Goal: Task Accomplishment & Management: Manage account settings

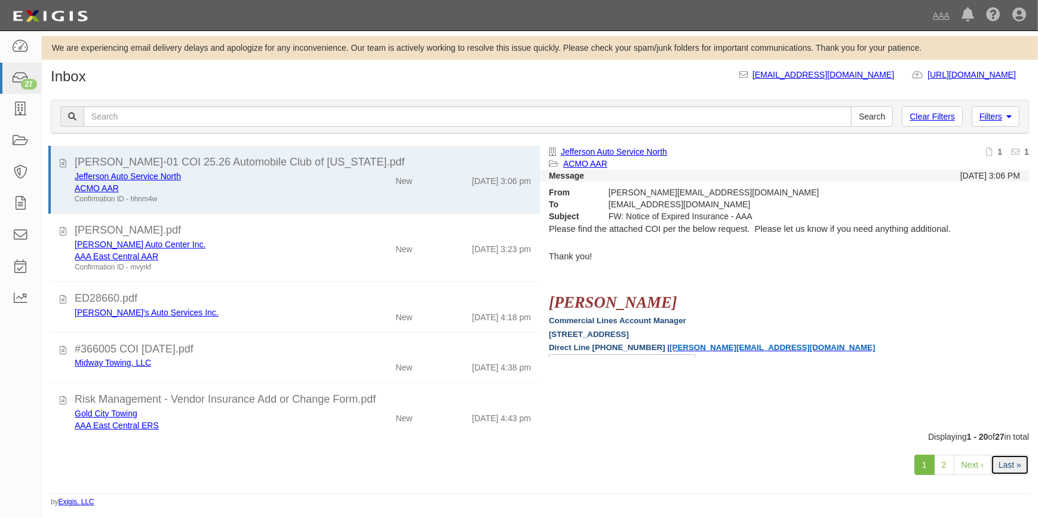
click at [1013, 467] on link "Last »" at bounding box center [1010, 464] width 38 height 20
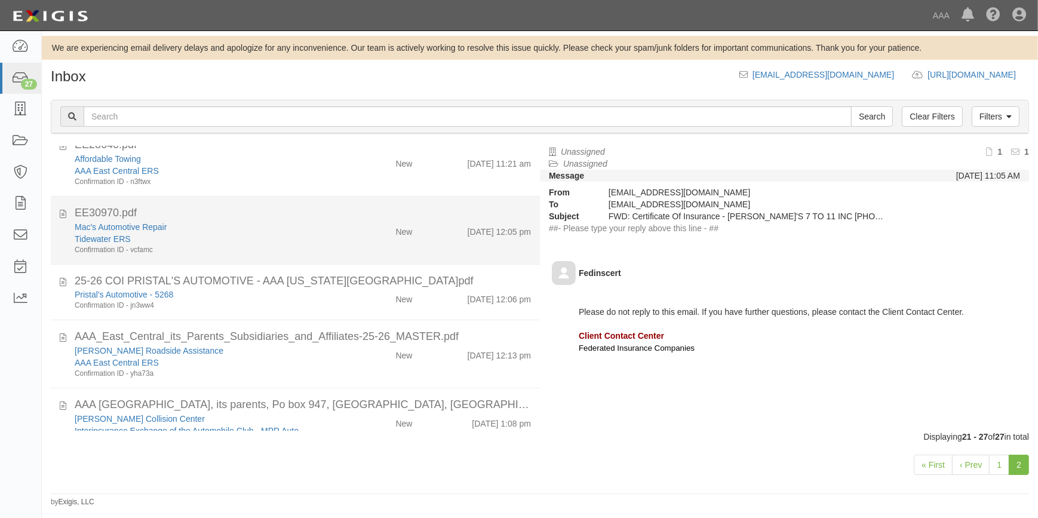
scroll to position [166, 0]
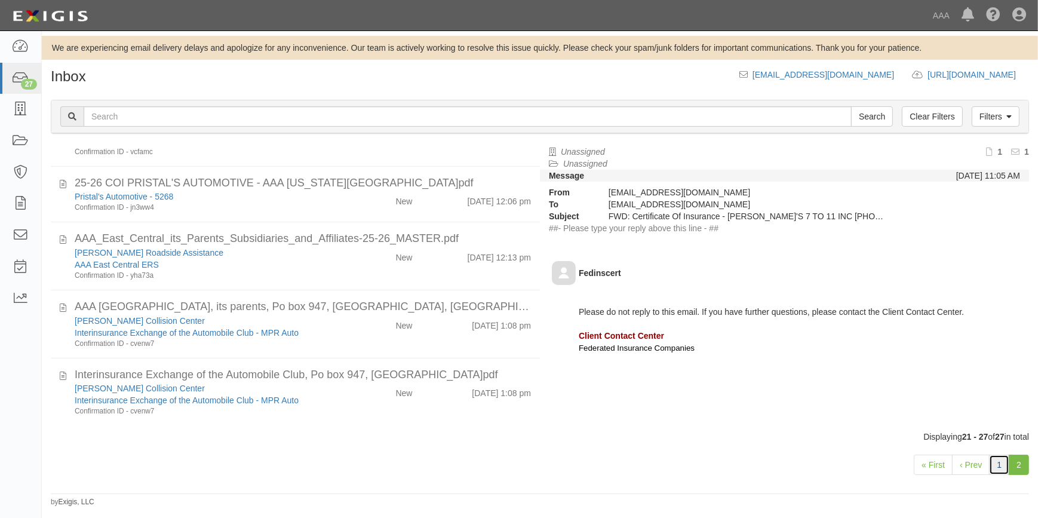
click at [994, 465] on link "1" at bounding box center [999, 464] width 20 height 20
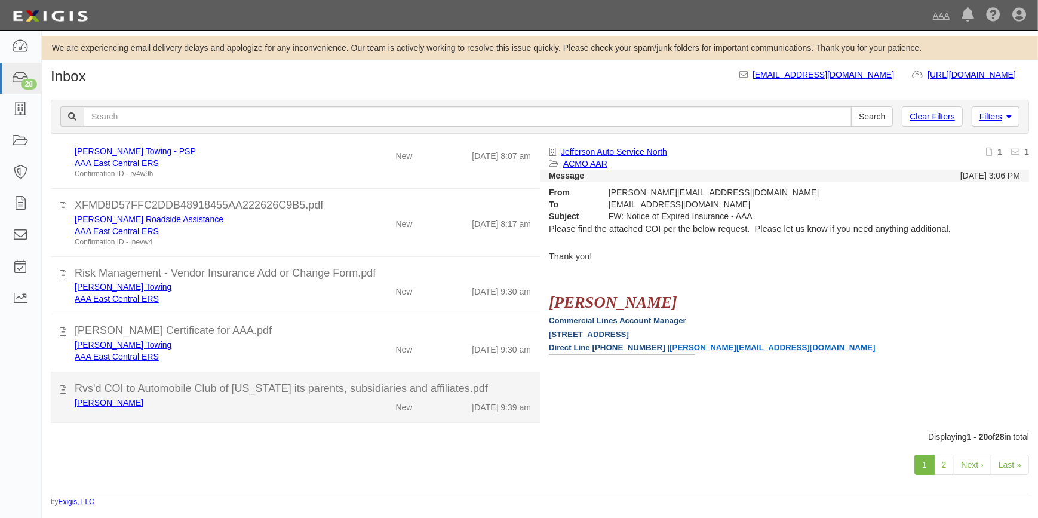
scroll to position [854, 0]
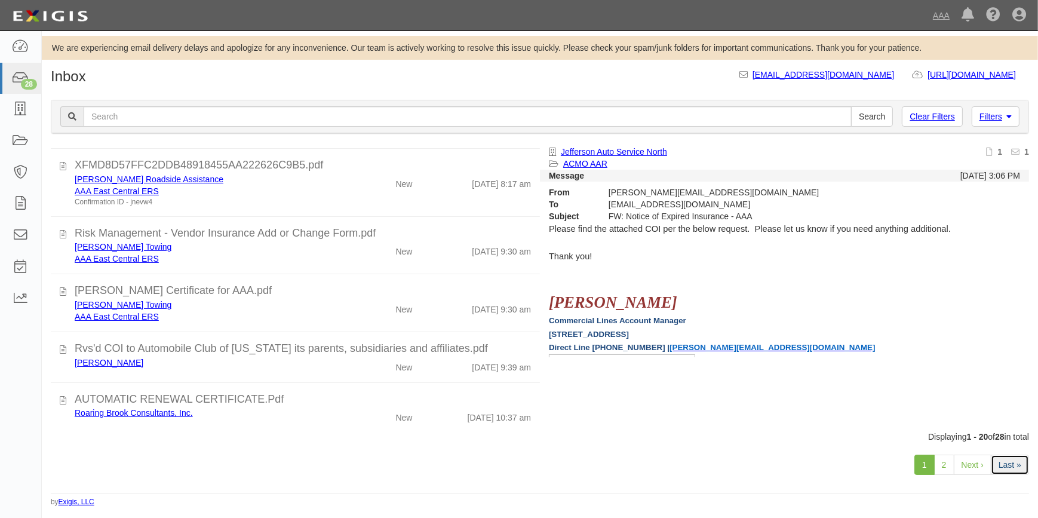
click at [1010, 467] on link "Last »" at bounding box center [1010, 464] width 38 height 20
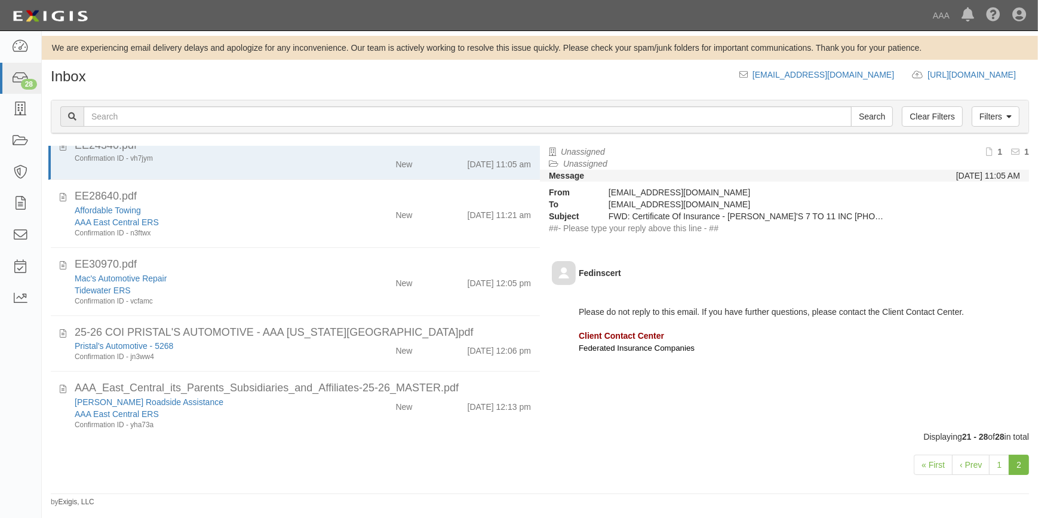
scroll to position [233, 0]
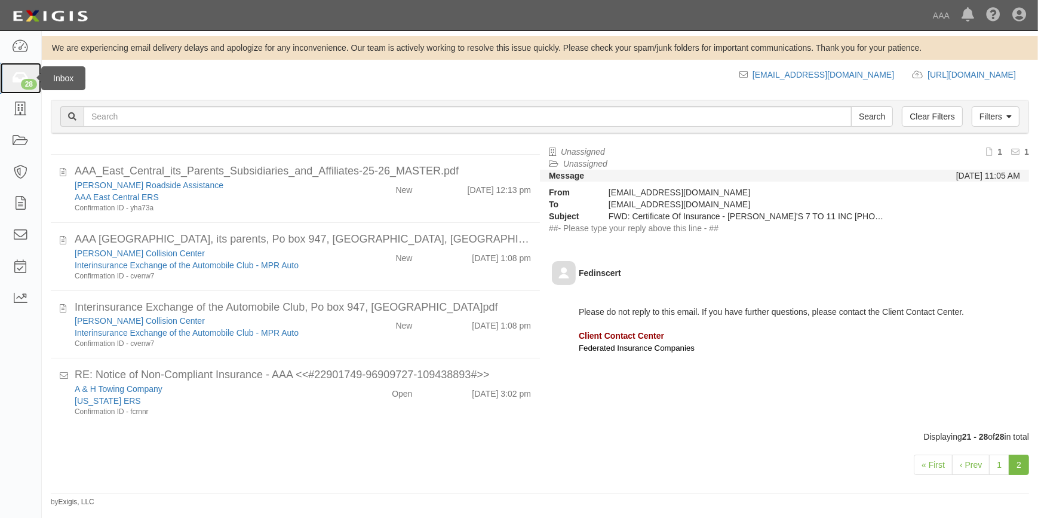
click at [24, 75] on icon at bounding box center [20, 79] width 17 height 14
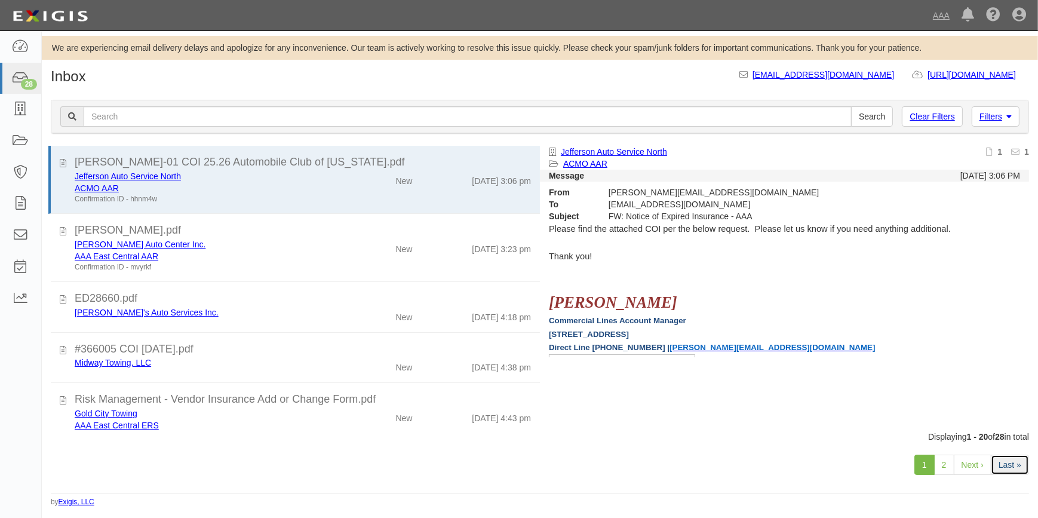
click at [1007, 456] on link "Last »" at bounding box center [1010, 464] width 38 height 20
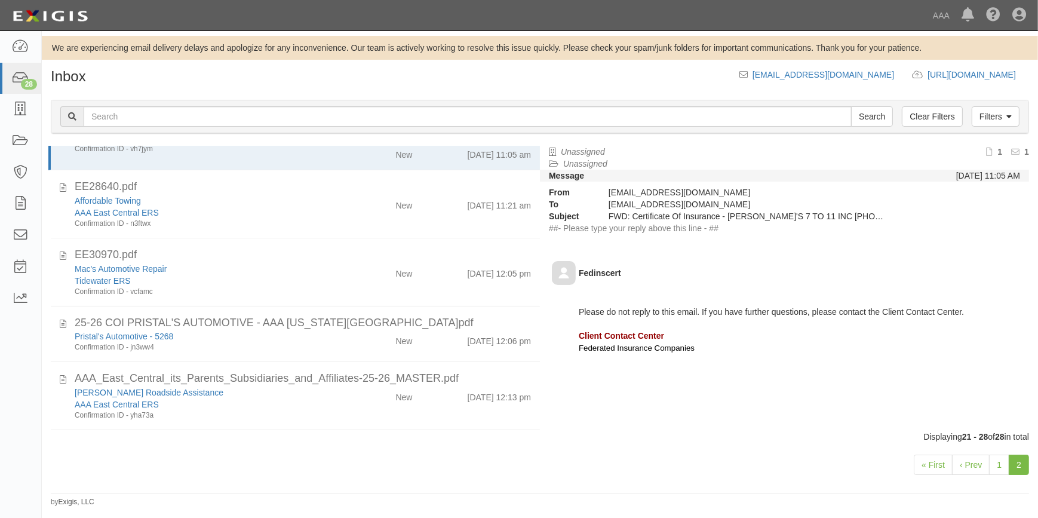
scroll to position [17, 0]
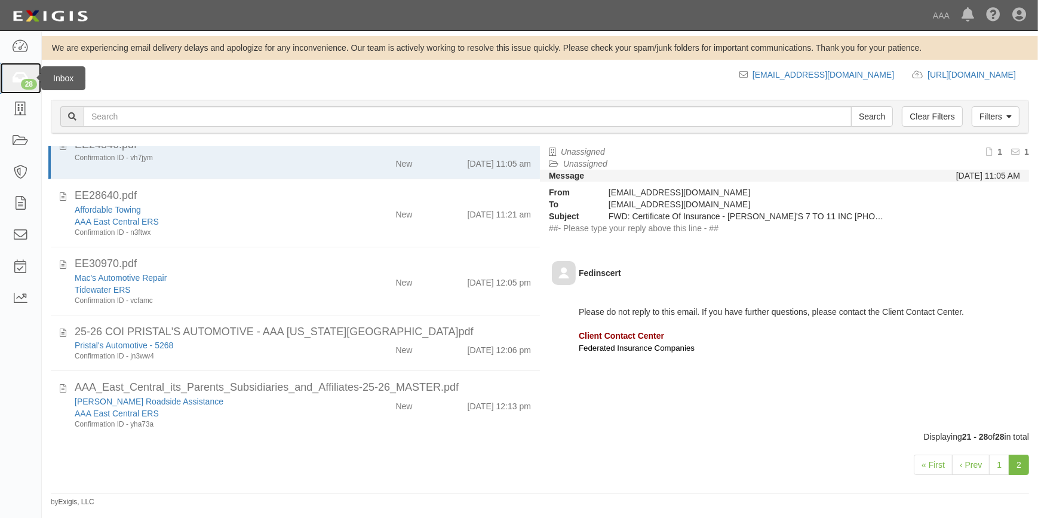
drag, startPoint x: 22, startPoint y: 82, endPoint x: 41, endPoint y: 69, distance: 23.2
click at [21, 82] on div "28" at bounding box center [29, 84] width 16 height 11
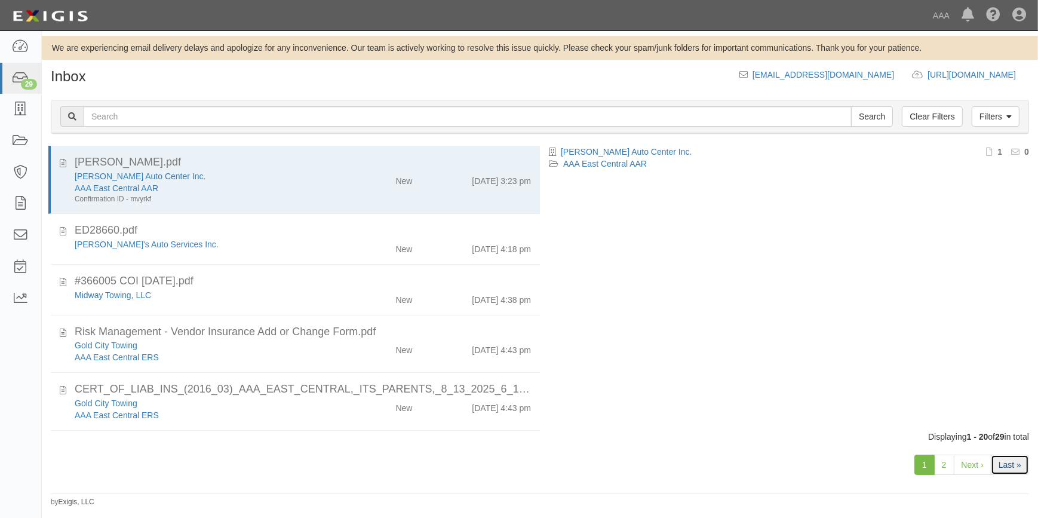
click at [1015, 469] on link "Last »" at bounding box center [1010, 464] width 38 height 20
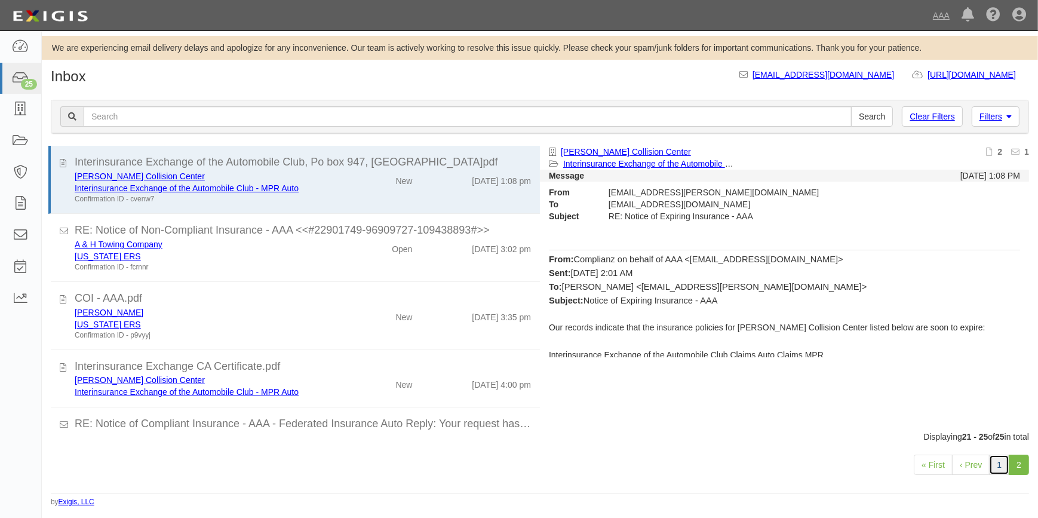
click at [994, 462] on link "1" at bounding box center [999, 464] width 20 height 20
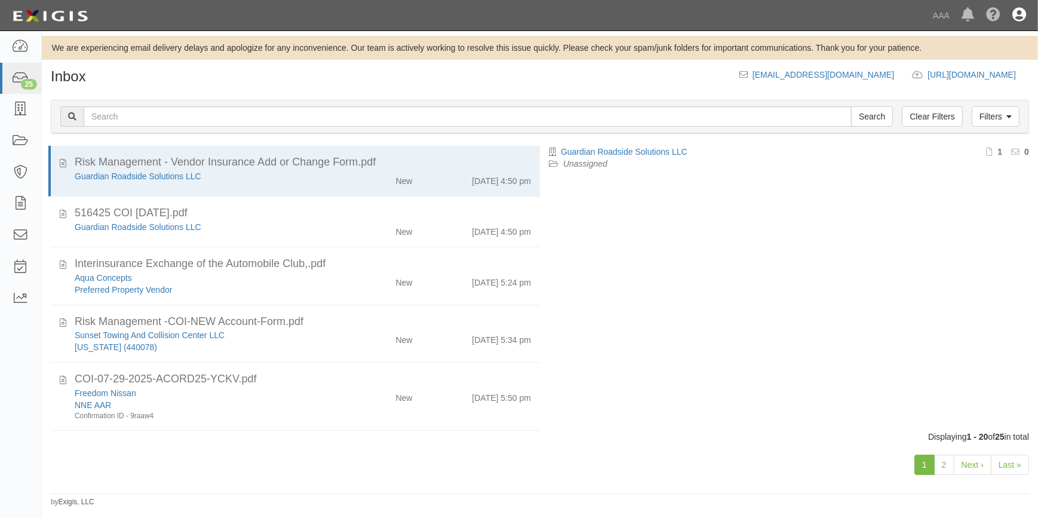
click at [1019, 14] on icon at bounding box center [1019, 15] width 14 height 14
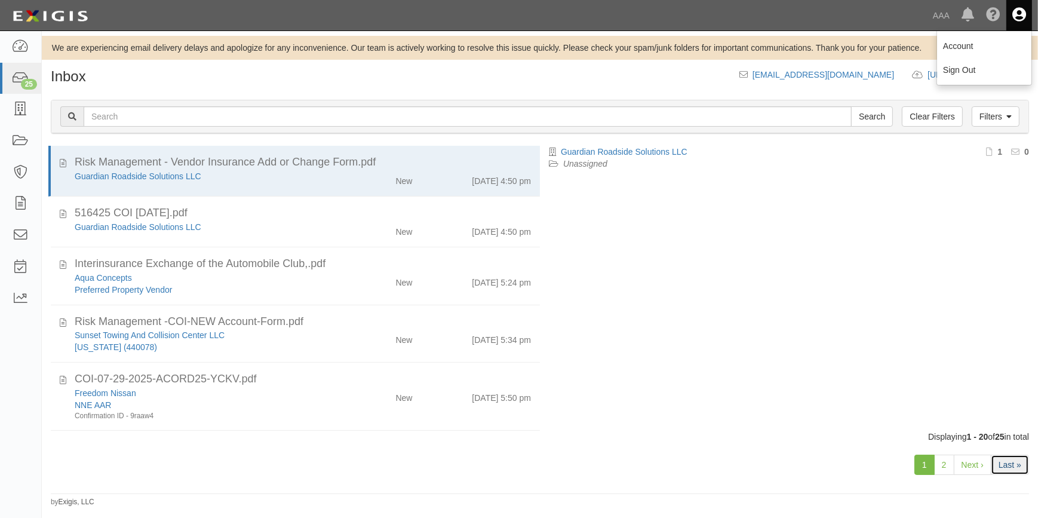
click at [1013, 460] on link "Last »" at bounding box center [1010, 464] width 38 height 20
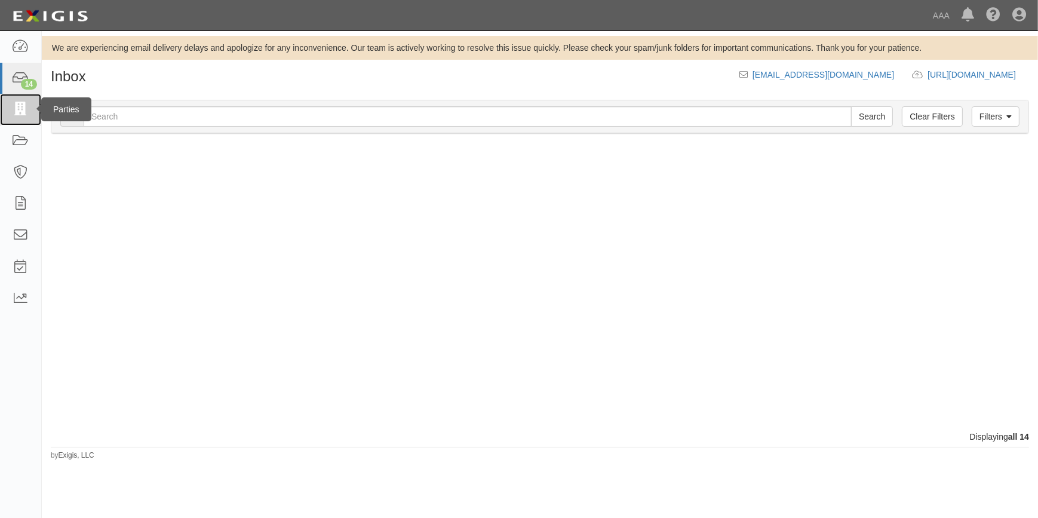
click at [21, 107] on icon at bounding box center [20, 110] width 17 height 14
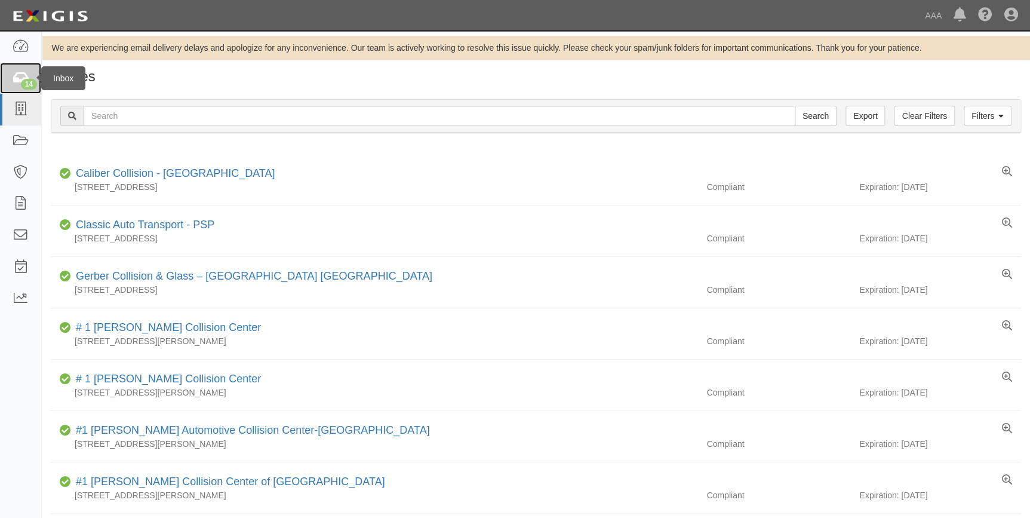
click at [26, 79] on div "14" at bounding box center [29, 84] width 16 height 11
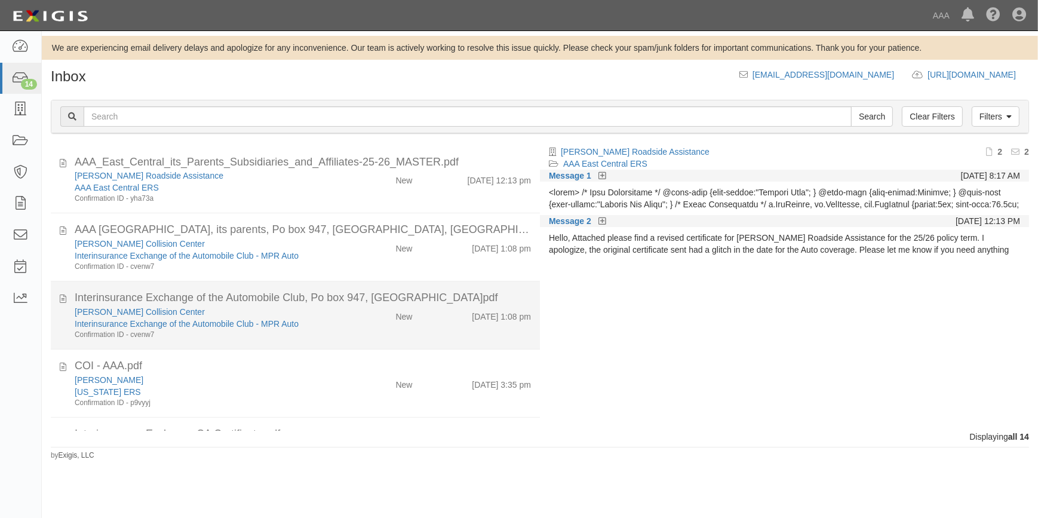
scroll to position [576, 0]
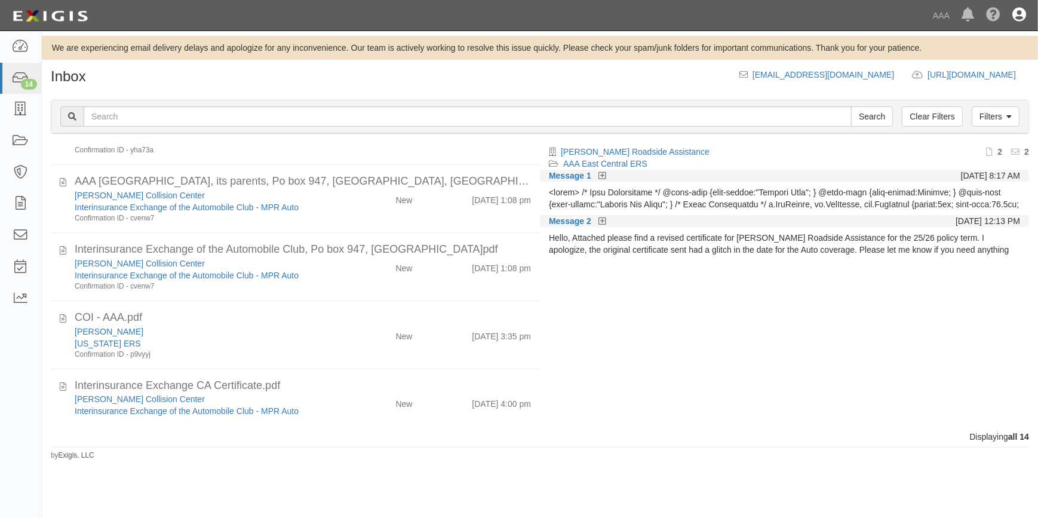
drag, startPoint x: 1017, startPoint y: 17, endPoint x: 1016, endPoint y: 23, distance: 6.2
click at [1017, 17] on icon at bounding box center [1019, 15] width 14 height 14
click at [979, 70] on link "Sign Out" at bounding box center [984, 70] width 94 height 24
